Goal: Information Seeking & Learning: Learn about a topic

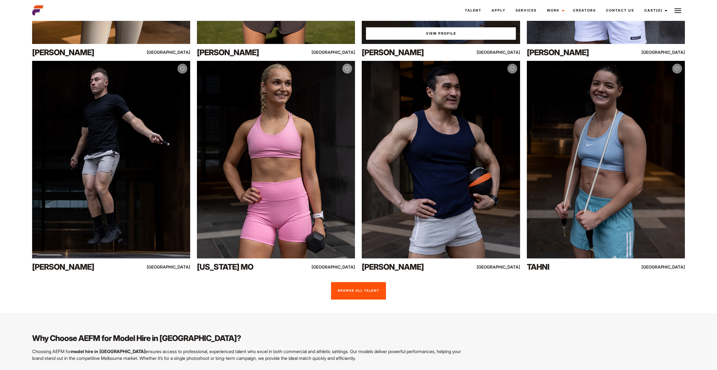
scroll to position [422, 0]
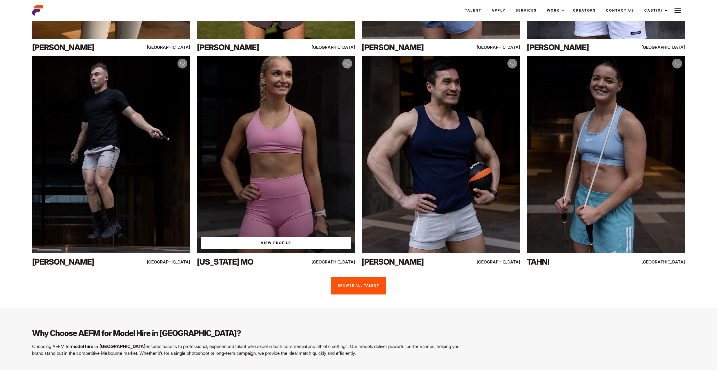
click at [284, 120] on div "View Profile" at bounding box center [276, 155] width 158 height 198
click at [267, 241] on link "View Profile" at bounding box center [276, 243] width 150 height 12
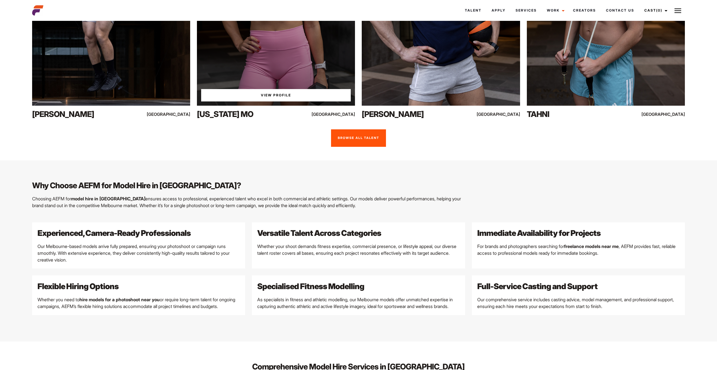
scroll to position [514, 0]
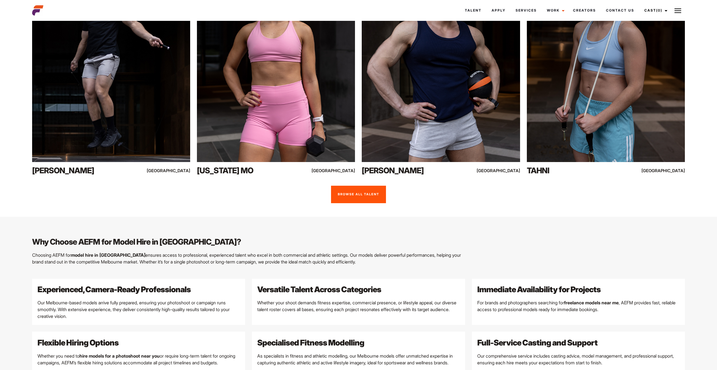
click at [357, 192] on link "Browse all talent" at bounding box center [358, 194] width 55 height 17
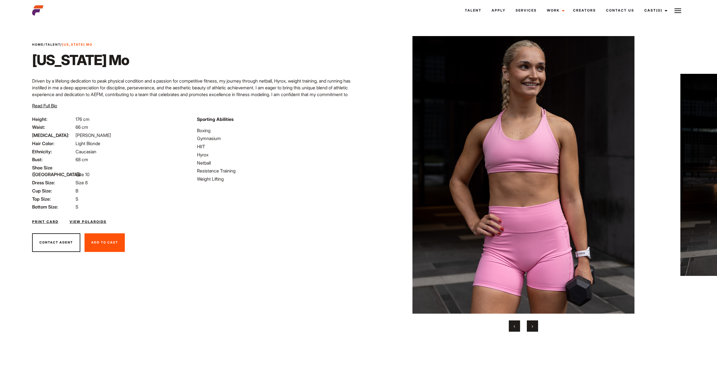
click at [530, 326] on button "›" at bounding box center [532, 325] width 11 height 11
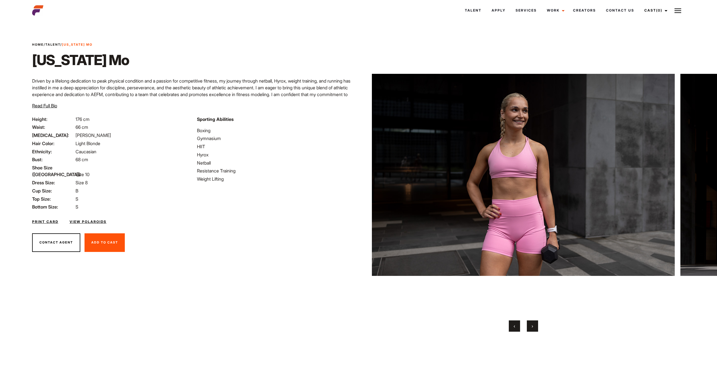
click at [530, 326] on button "›" at bounding box center [532, 325] width 11 height 11
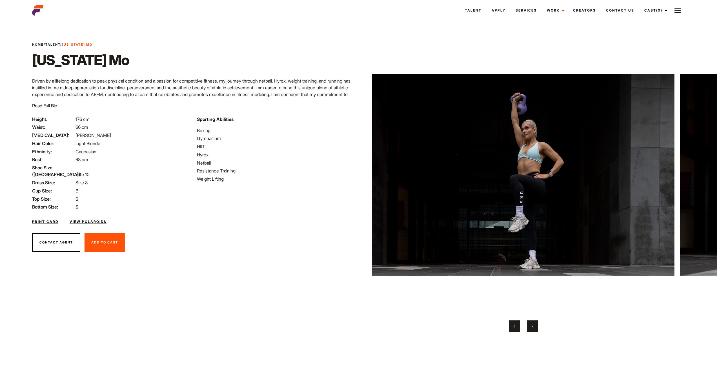
click at [531, 325] on button "›" at bounding box center [532, 325] width 11 height 11
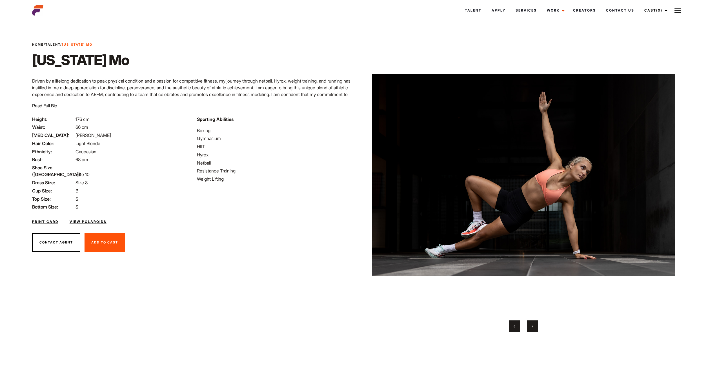
click at [531, 325] on button "›" at bounding box center [532, 325] width 11 height 11
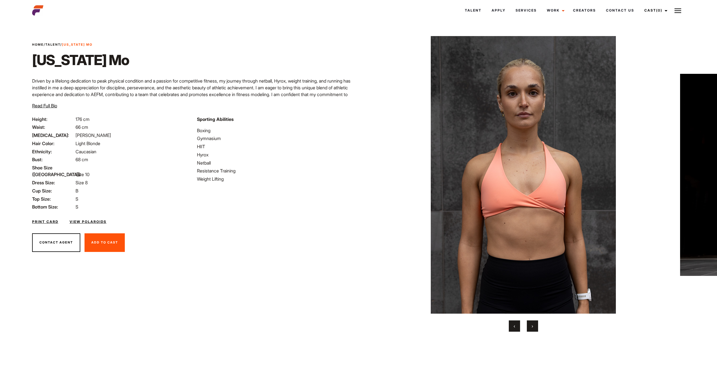
click at [531, 324] on button "›" at bounding box center [532, 325] width 11 height 11
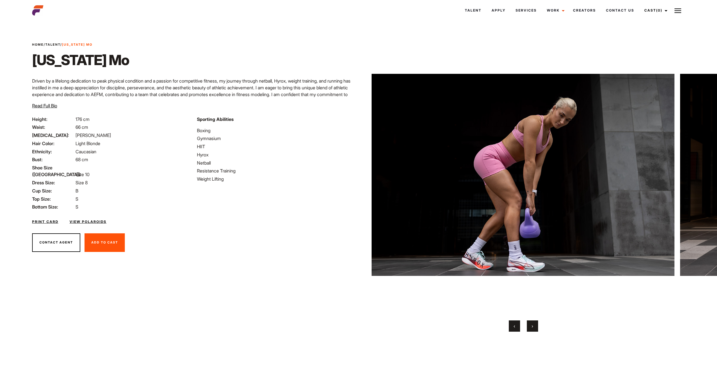
click at [531, 324] on span "›" at bounding box center [531, 326] width 1 height 6
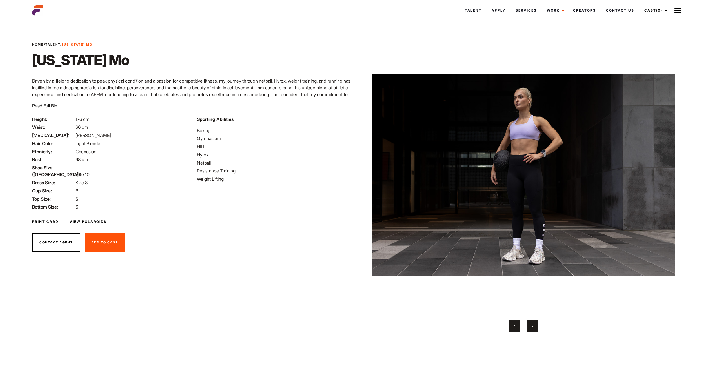
click at [531, 323] on span "›" at bounding box center [531, 326] width 1 height 6
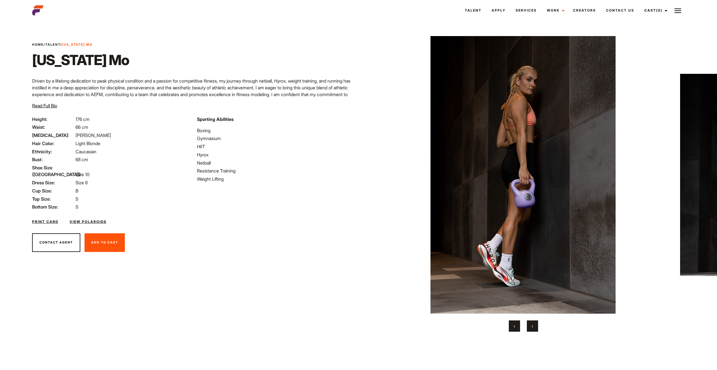
click at [531, 323] on span "›" at bounding box center [531, 326] width 1 height 6
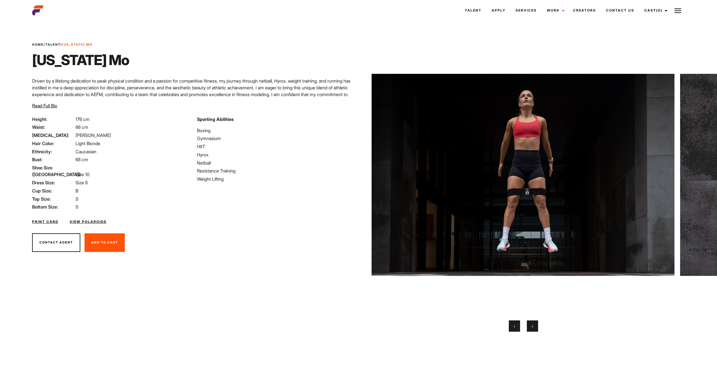
click at [531, 323] on span "›" at bounding box center [531, 326] width 1 height 6
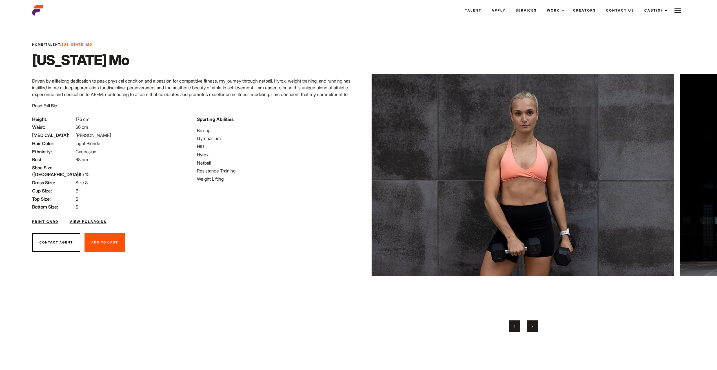
click at [531, 323] on span "›" at bounding box center [531, 326] width 1 height 6
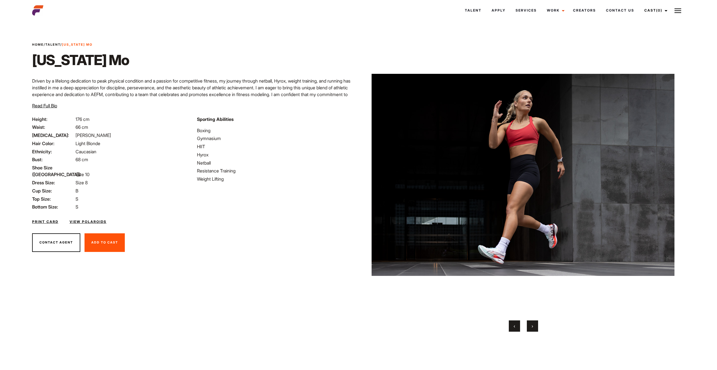
click at [532, 323] on span "›" at bounding box center [531, 326] width 1 height 6
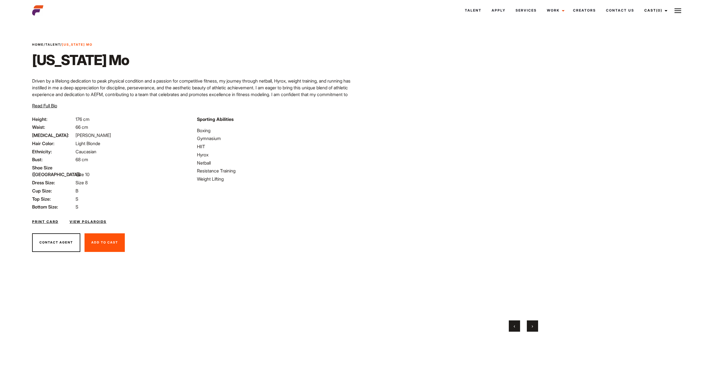
click at [532, 323] on span "›" at bounding box center [531, 326] width 1 height 6
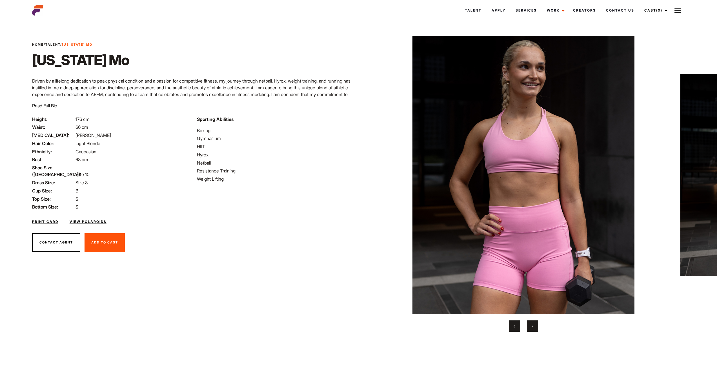
click at [532, 323] on span "›" at bounding box center [531, 326] width 1 height 6
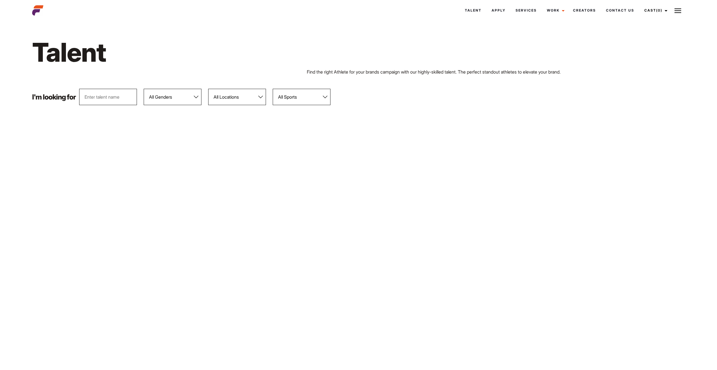
click at [195, 96] on select "All Genders [DEMOGRAPHIC_DATA] [DEMOGRAPHIC_DATA]" at bounding box center [173, 97] width 58 height 16
select select "104"
click at [144, 89] on select "All Genders [DEMOGRAPHIC_DATA] [DEMOGRAPHIC_DATA]" at bounding box center [173, 97] width 58 height 16
click at [260, 95] on select "All Locations [GEOGRAPHIC_DATA] [GEOGRAPHIC_DATA] [GEOGRAPHIC_DATA] [GEOGRAPHIC…" at bounding box center [237, 97] width 58 height 16
select select "118"
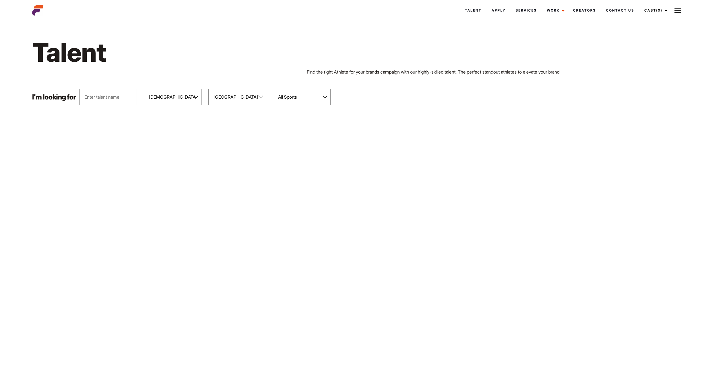
click at [208, 89] on select "All Locations [GEOGRAPHIC_DATA] [GEOGRAPHIC_DATA] [GEOGRAPHIC_DATA] [GEOGRAPHIC…" at bounding box center [237, 97] width 58 height 16
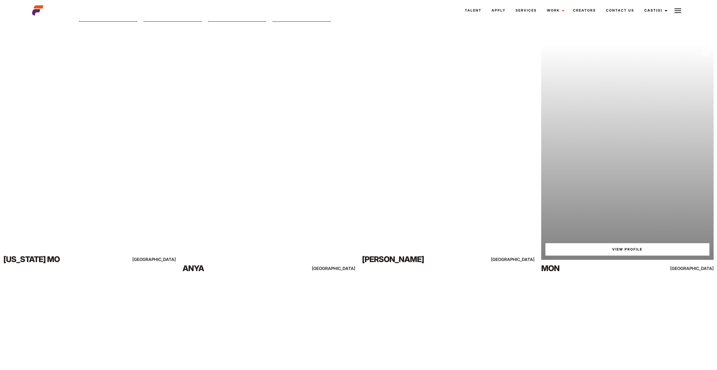
scroll to position [56, 0]
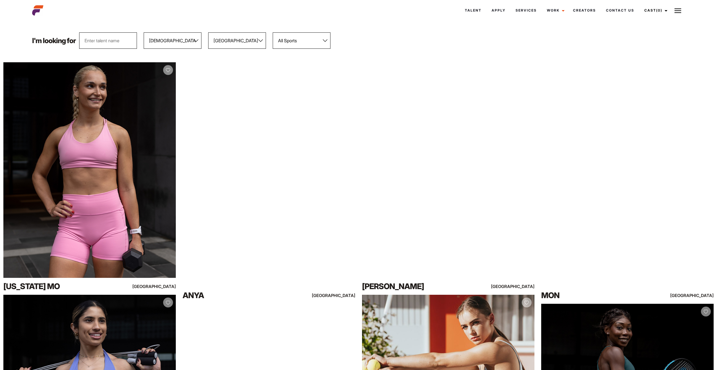
click at [325, 40] on select "All Sports 100 Meter Butterfly Acrobatics Aerial awareness Aerobics AFL Aflw Am…" at bounding box center [302, 40] width 58 height 16
click at [384, 12] on div "Talent Apply Services Work Campaigns Creators Contact Us Cast (0) Casted Talent…" at bounding box center [413, 10] width 549 height 15
click at [326, 39] on select "All Sports 100 Meter Butterfly Acrobatics Aerial awareness Aerobics AFL Aflw Am…" at bounding box center [302, 40] width 58 height 16
click at [419, 9] on div "Talent Apply Services Work Campaigns Creators Contact Us Cast (0) Casted Talent…" at bounding box center [413, 10] width 549 height 15
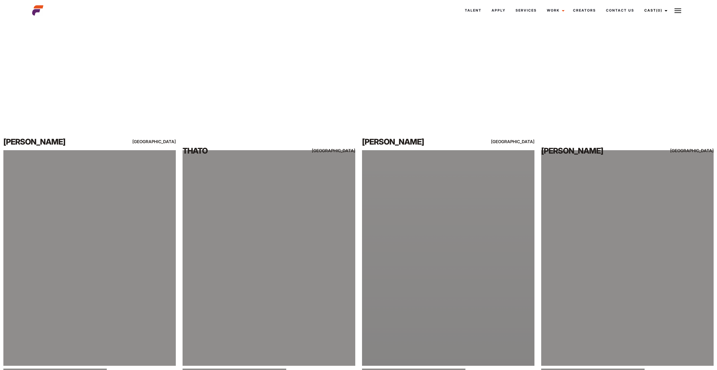
scroll to position [648, 0]
